Goal: Information Seeking & Learning: Learn about a topic

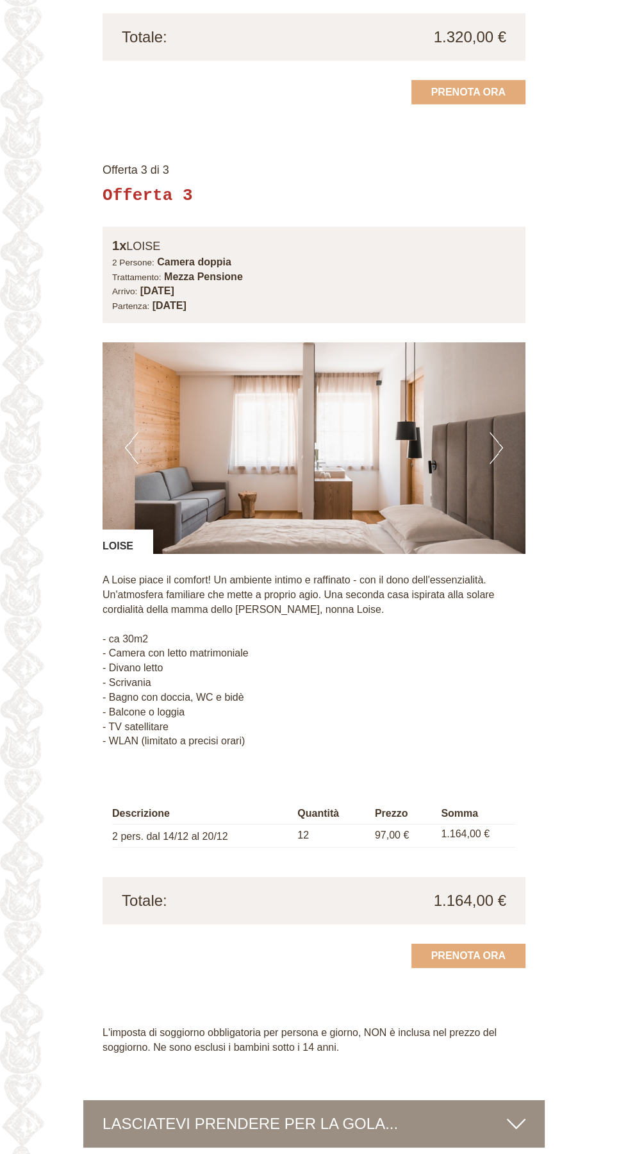
scroll to position [2441, 0]
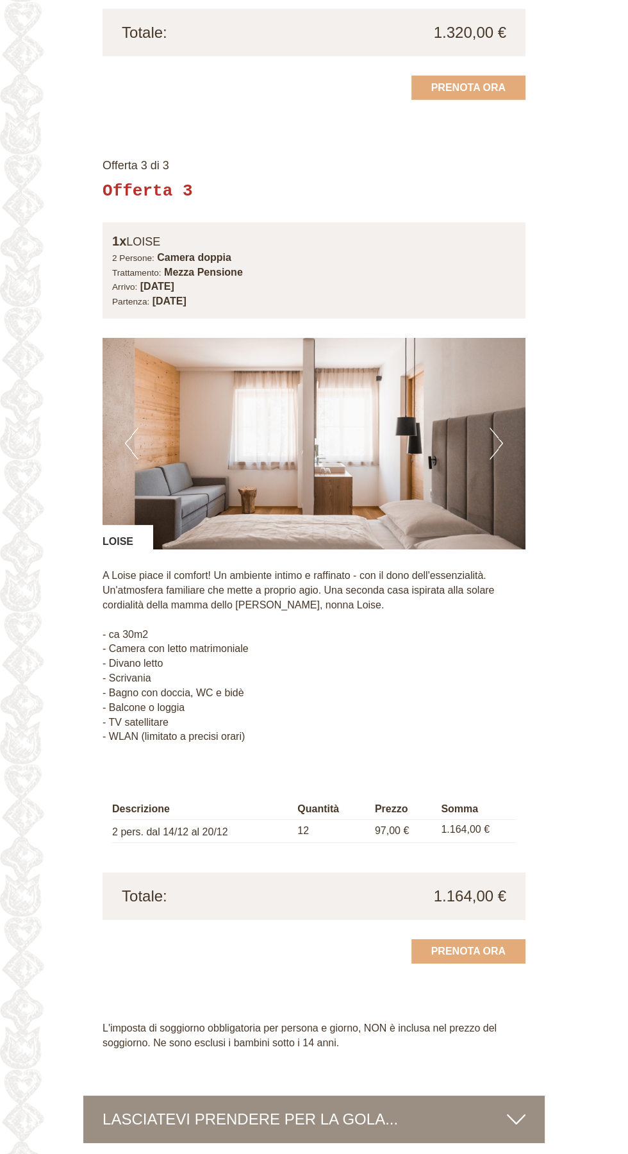
click at [506, 422] on img at bounding box center [314, 444] width 423 height 212
click at [493, 433] on button "Next" at bounding box center [496, 443] width 13 height 32
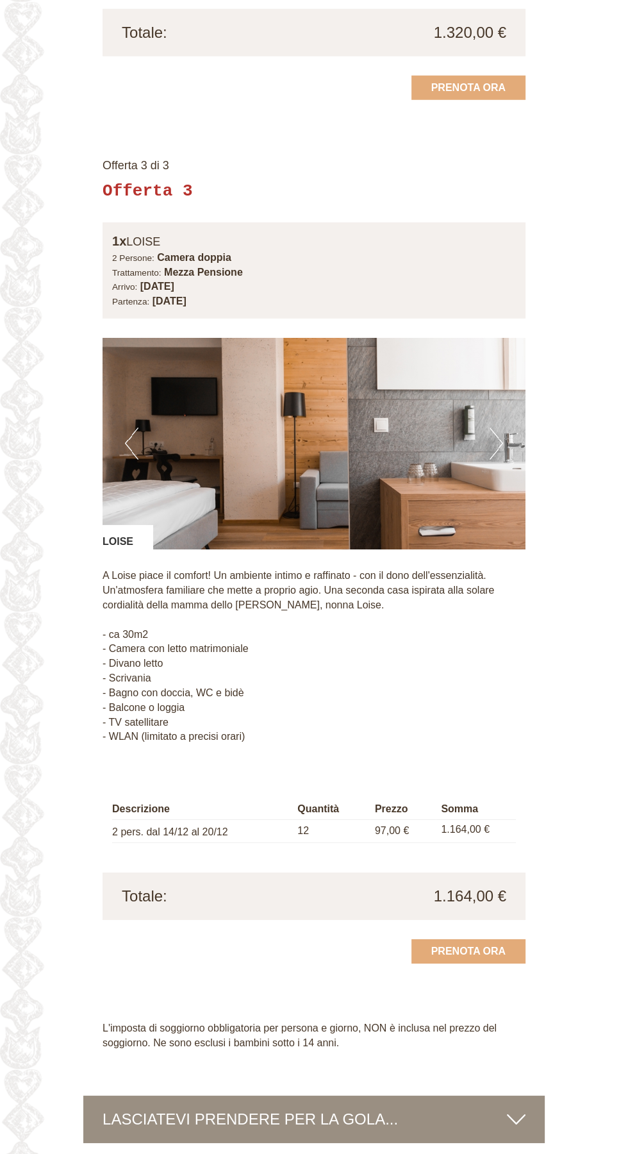
click at [499, 427] on button "Next" at bounding box center [496, 443] width 13 height 32
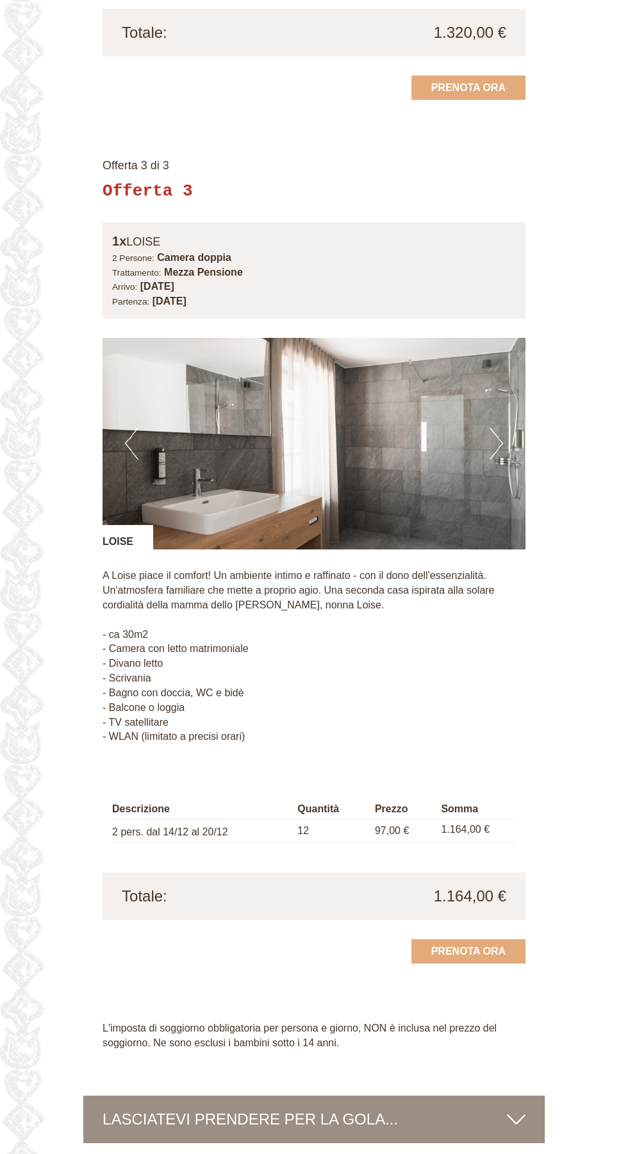
click at [502, 428] on button "Next" at bounding box center [496, 443] width 13 height 32
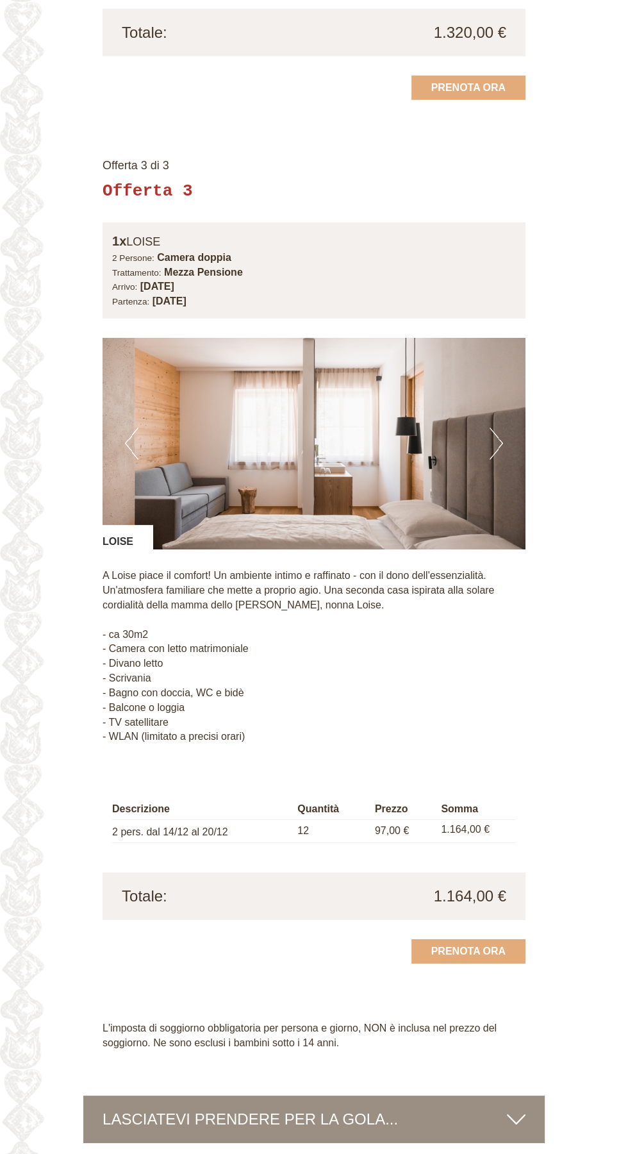
click at [498, 433] on button "Next" at bounding box center [496, 443] width 13 height 32
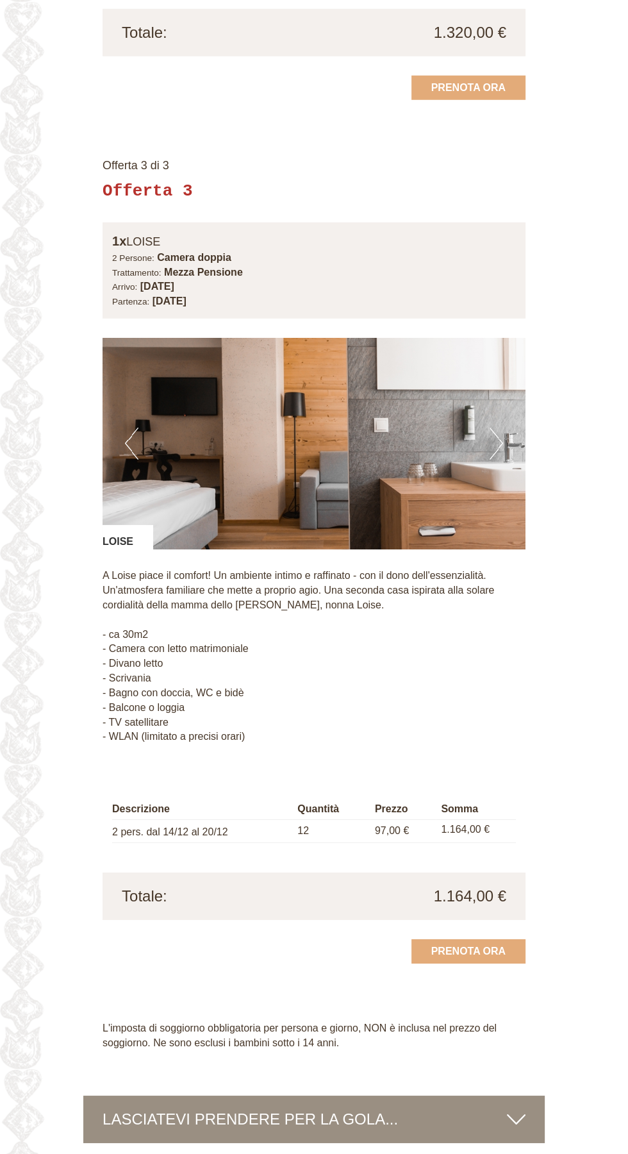
click at [491, 431] on button "Next" at bounding box center [496, 443] width 13 height 32
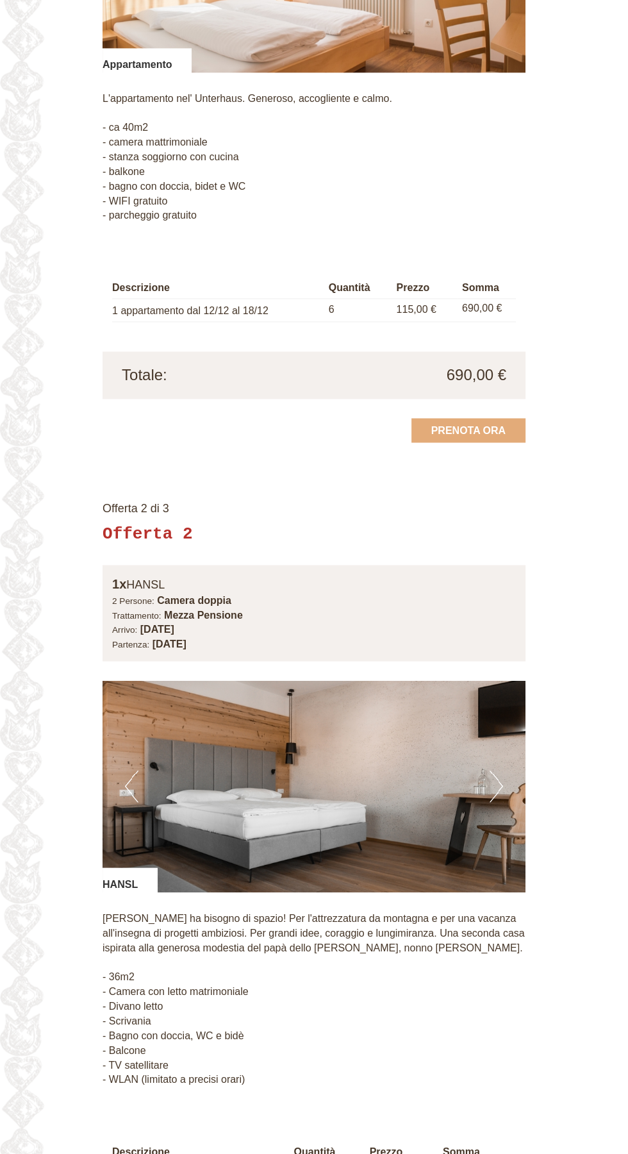
scroll to position [1226, 0]
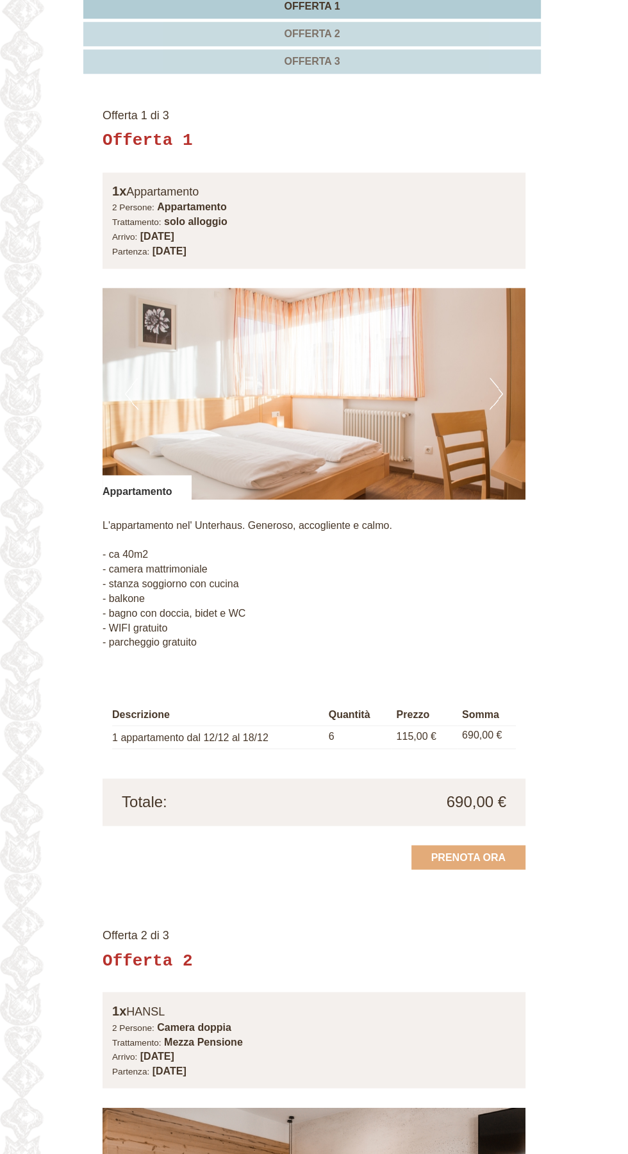
scroll to position [780, 0]
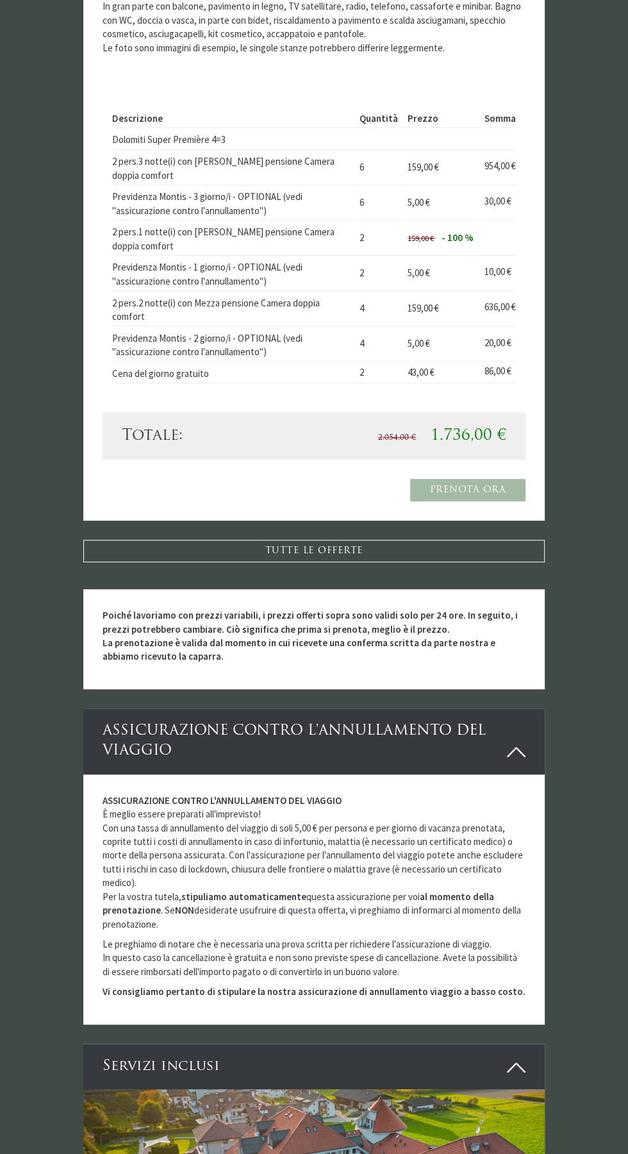
scroll to position [3408, 0]
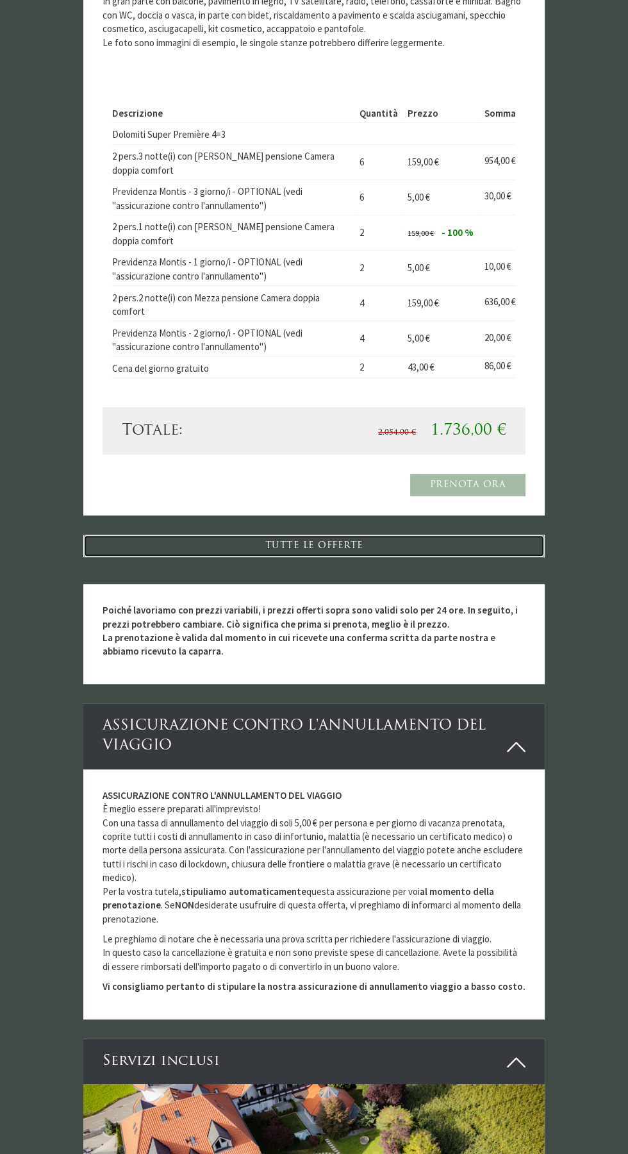
click at [379, 547] on link "TUTTE LE OFFERTE" at bounding box center [313, 546] width 461 height 22
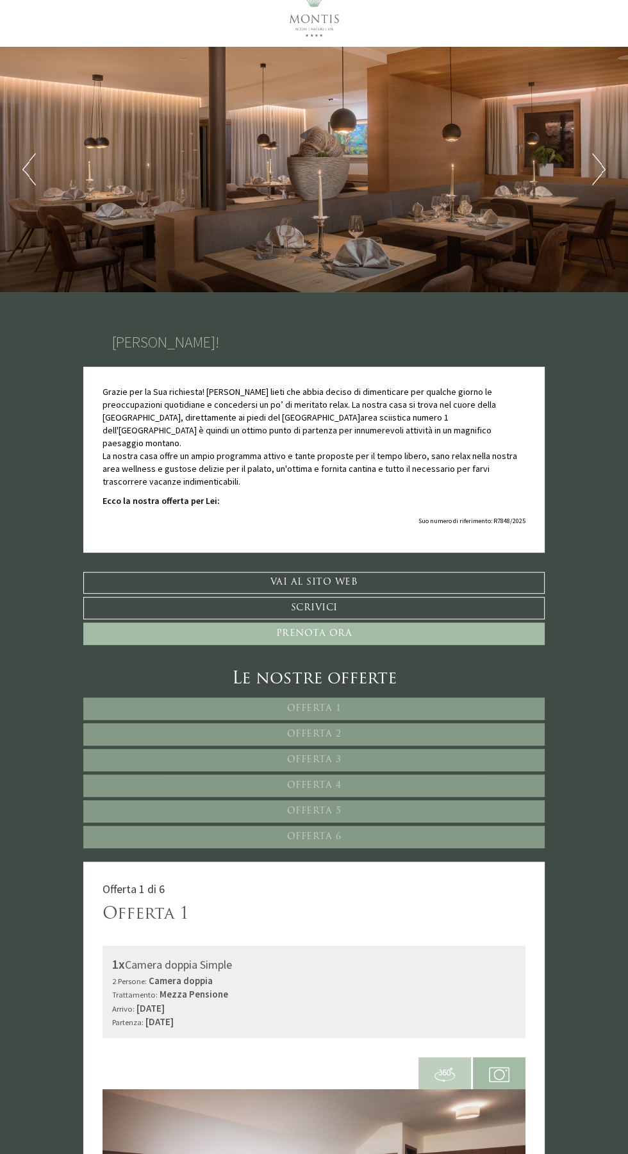
scroll to position [0, 0]
